Goal: Task Accomplishment & Management: Manage account settings

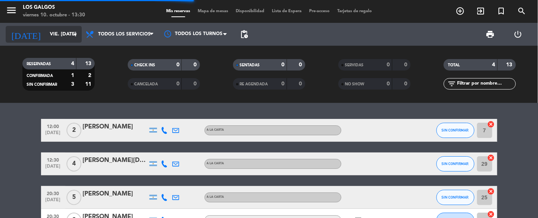
click at [71, 35] on icon "arrow_drop_down" at bounding box center [75, 34] width 9 height 9
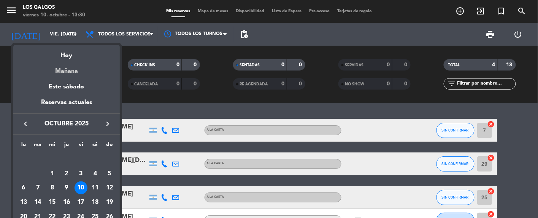
click at [69, 72] on div "Mañana" at bounding box center [66, 68] width 107 height 16
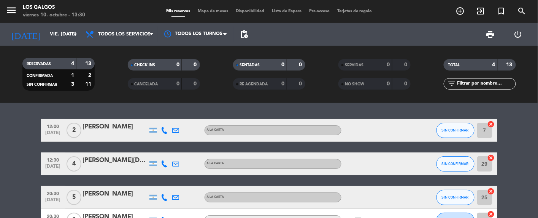
type input "sáb. [DATE]"
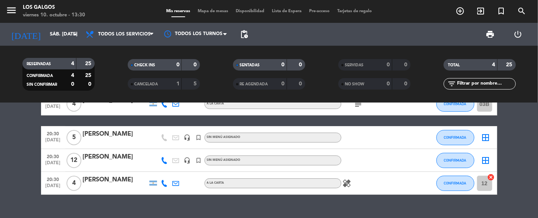
scroll to position [40, 0]
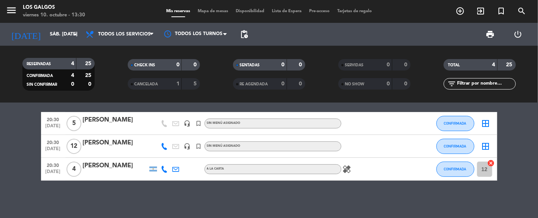
click at [59, 137] on span "20:30" at bounding box center [53, 141] width 19 height 9
click at [91, 143] on div "[PERSON_NAME]" at bounding box center [115, 143] width 65 height 10
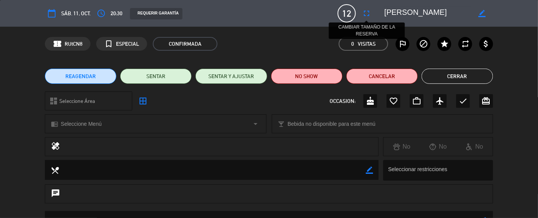
click at [371, 15] on icon "fullscreen" at bounding box center [366, 13] width 9 height 9
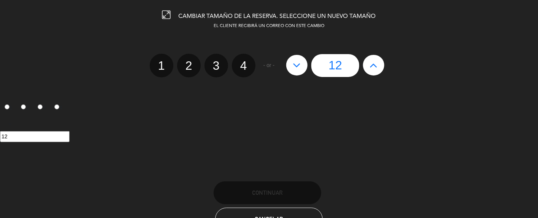
click at [370, 54] on div "12" at bounding box center [336, 65] width 106 height 23
click at [369, 59] on button at bounding box center [373, 65] width 21 height 21
type input "13"
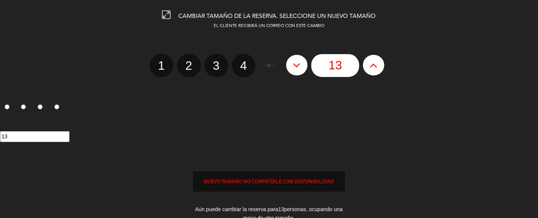
click at [369, 59] on button at bounding box center [373, 65] width 21 height 21
type input "14"
click at [369, 59] on button at bounding box center [373, 65] width 21 height 21
type input "15"
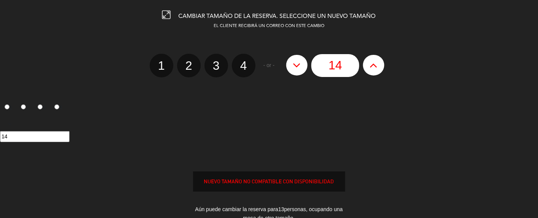
type input "15"
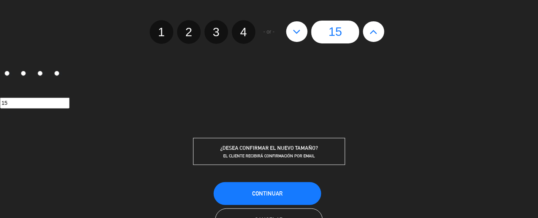
scroll to position [51, 0]
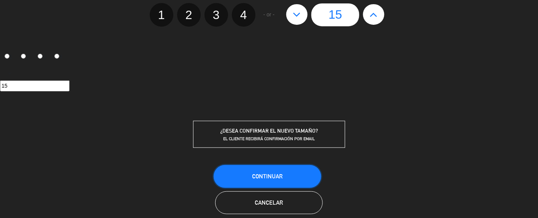
click at [279, 181] on button "Continuar" at bounding box center [268, 176] width 108 height 23
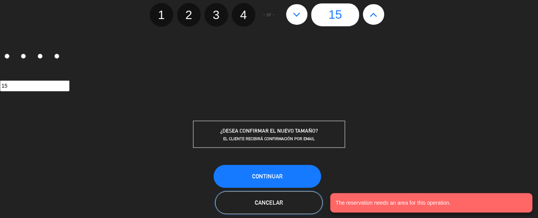
click at [231, 194] on button "Cancelar" at bounding box center [269, 202] width 108 height 23
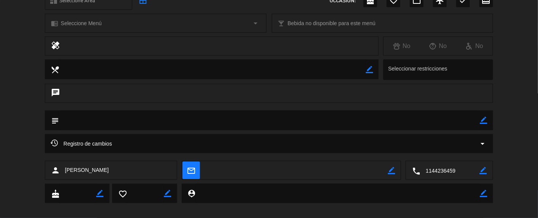
scroll to position [108, 0]
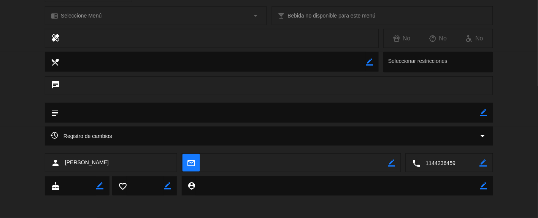
click at [488, 165] on div "local_phone border_color" at bounding box center [449, 162] width 87 height 19
click at [480, 162] on icon "border_color" at bounding box center [483, 162] width 7 height 7
drag, startPoint x: 457, startPoint y: 164, endPoint x: 418, endPoint y: 166, distance: 39.6
click at [418, 166] on div "local_phone" at bounding box center [449, 162] width 87 height 19
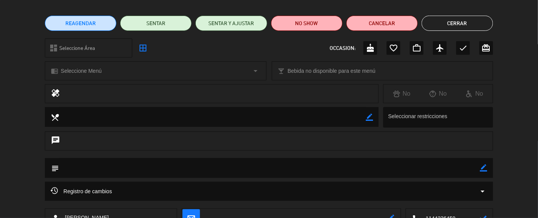
scroll to position [0, 0]
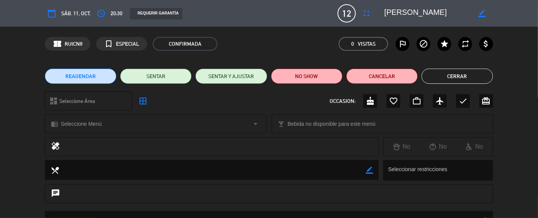
click at [452, 78] on button "Cerrar" at bounding box center [458, 75] width 72 height 15
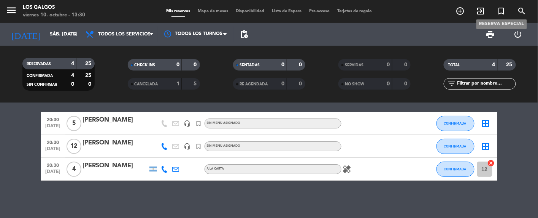
click at [499, 7] on icon "turned_in_not" at bounding box center [501, 10] width 9 height 9
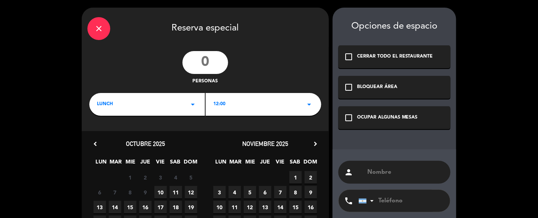
click at [215, 59] on input "number" at bounding box center [206, 62] width 46 height 23
type input "15"
click at [162, 120] on div "close Reserva especial 15 personas LUNCH arrow_drop_down 12:00 arrow_drop_down …" at bounding box center [205, 145] width 247 height 274
click at [161, 110] on div "LUNCH arrow_drop_down" at bounding box center [147, 104] width 116 height 23
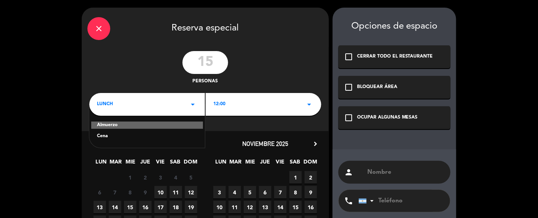
click at [130, 137] on div "Cena" at bounding box center [147, 136] width 100 height 8
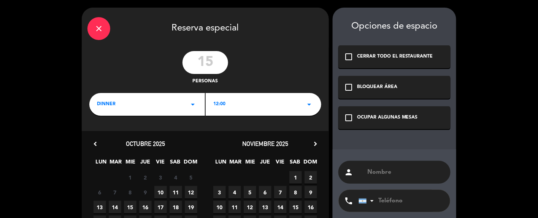
click at [224, 110] on div "close Reserva especial 15 personas dinner arrow_drop_down 12:00 arrow_drop_down…" at bounding box center [205, 145] width 247 height 274
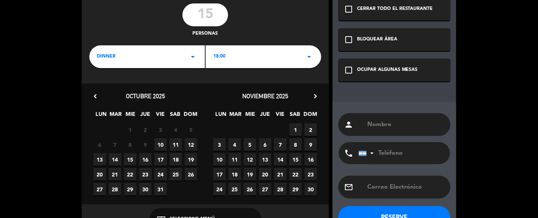
scroll to position [71, 0]
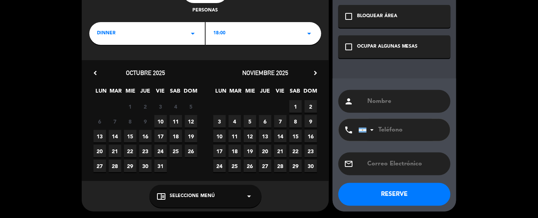
click at [251, 27] on div "18:00 arrow_drop_down" at bounding box center [264, 33] width 116 height 23
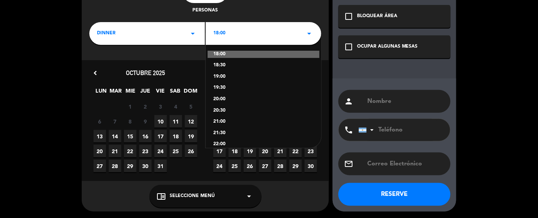
click at [216, 110] on div "20:30" at bounding box center [263, 111] width 100 height 8
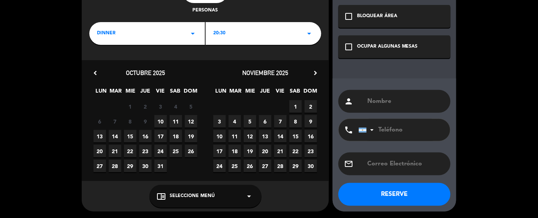
click at [178, 118] on span "11" at bounding box center [176, 121] width 13 height 13
click at [383, 44] on div "OCUPAR ALGUNAS MESAS" at bounding box center [387, 47] width 61 height 8
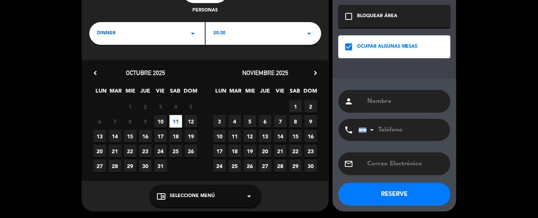
click at [381, 96] on input "text" at bounding box center [406, 101] width 78 height 11
type input "[PERSON_NAME]"
click at [399, 120] on input "tel" at bounding box center [401, 130] width 84 height 22
paste input "1144236459"
type input "1144236459"
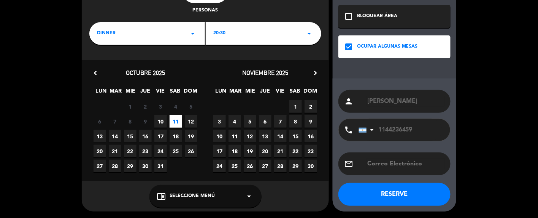
click at [431, 69] on div "Opciones de espacio check_box_outline_blank CERRAR TODO EL RESTAURANTE check_bo…" at bounding box center [395, 74] width 124 height 274
click at [395, 201] on button "RESERVE" at bounding box center [395, 194] width 112 height 23
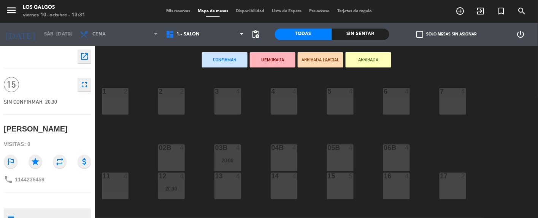
click at [214, 67] on div "Confirmar DEMORADA ARRIBADA PARCIAL ARRIBADA" at bounding box center [296, 60] width 403 height 29
click at [219, 65] on button "Confirmar" at bounding box center [225, 59] width 46 height 15
click at [14, 14] on icon "menu" at bounding box center [11, 10] width 11 height 11
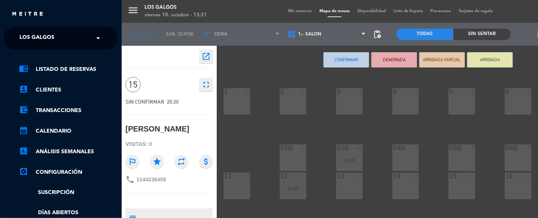
click at [64, 64] on div "chrome_reader_mode Listado de Reservas account_box Clientes account_balance_wal…" at bounding box center [61, 194] width 126 height 291
click at [58, 68] on link "chrome_reader_mode Listado de Reservas" at bounding box center [68, 69] width 99 height 9
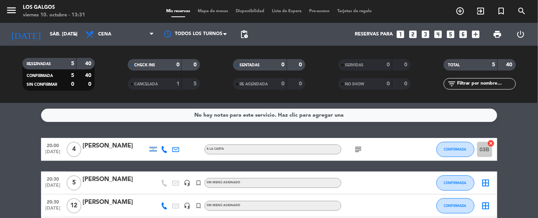
scroll to position [83, 0]
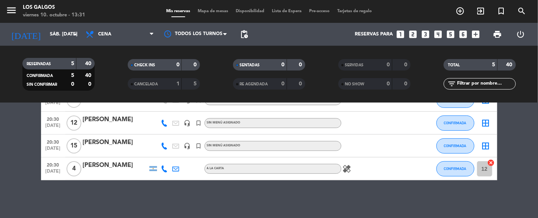
click at [88, 122] on div "[PERSON_NAME]" at bounding box center [115, 120] width 65 height 10
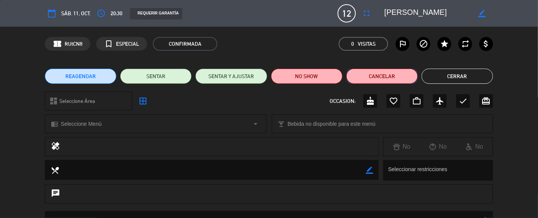
click at [395, 73] on button "Cancelar" at bounding box center [383, 75] width 72 height 15
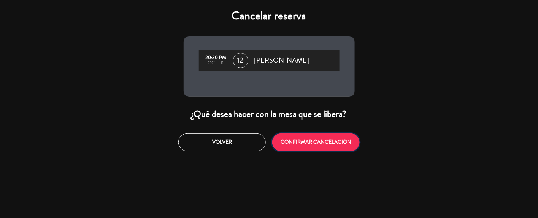
click at [289, 148] on button "CONFIRMAR CANCELACIÓN" at bounding box center [315, 142] width 87 height 18
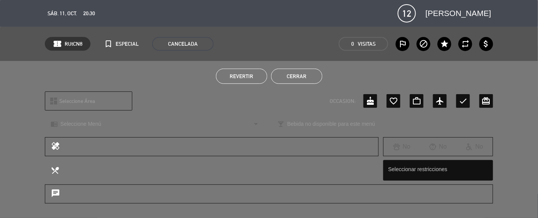
click at [305, 77] on button "Cerrar" at bounding box center [296, 75] width 51 height 15
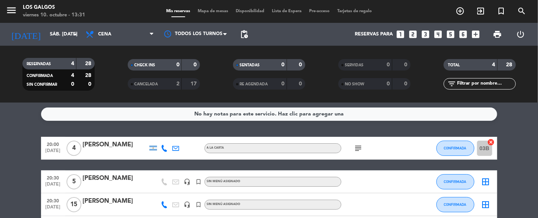
scroll to position [0, 0]
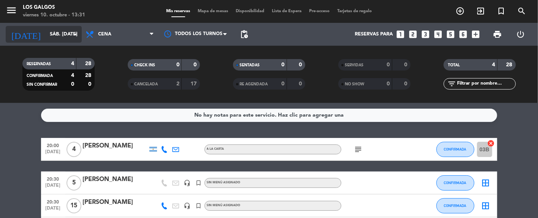
click at [25, 35] on icon "[DATE]" at bounding box center [26, 34] width 40 height 17
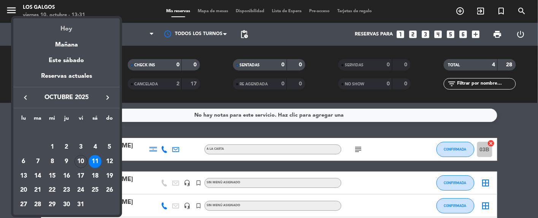
click at [68, 29] on div "Hoy" at bounding box center [66, 26] width 107 height 16
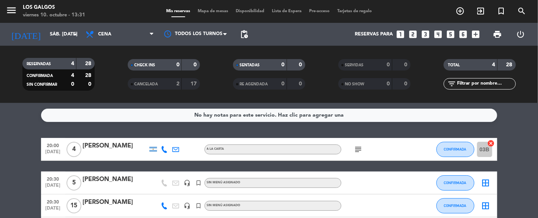
type input "vie. [DATE]"
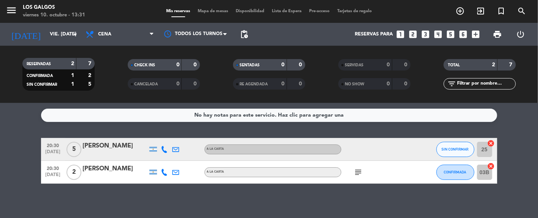
click at [359, 166] on div "subject" at bounding box center [376, 172] width 68 height 22
click at [361, 171] on icon "subject" at bounding box center [358, 171] width 9 height 9
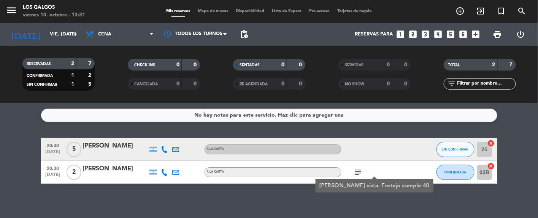
click at [332, 196] on div "No hay notas para este servicio. Haz clic para agregar una 20:30 [DATE] 5 [PERS…" at bounding box center [269, 160] width 538 height 115
